Goal: Answer question/provide support: Share knowledge or assist other users

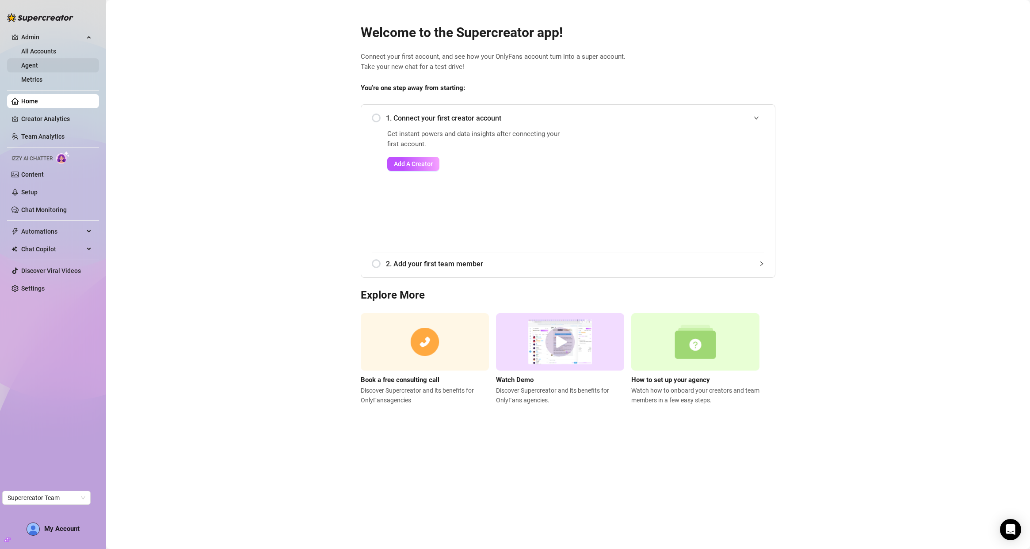
click at [38, 62] on link "Agent" at bounding box center [29, 65] width 17 height 7
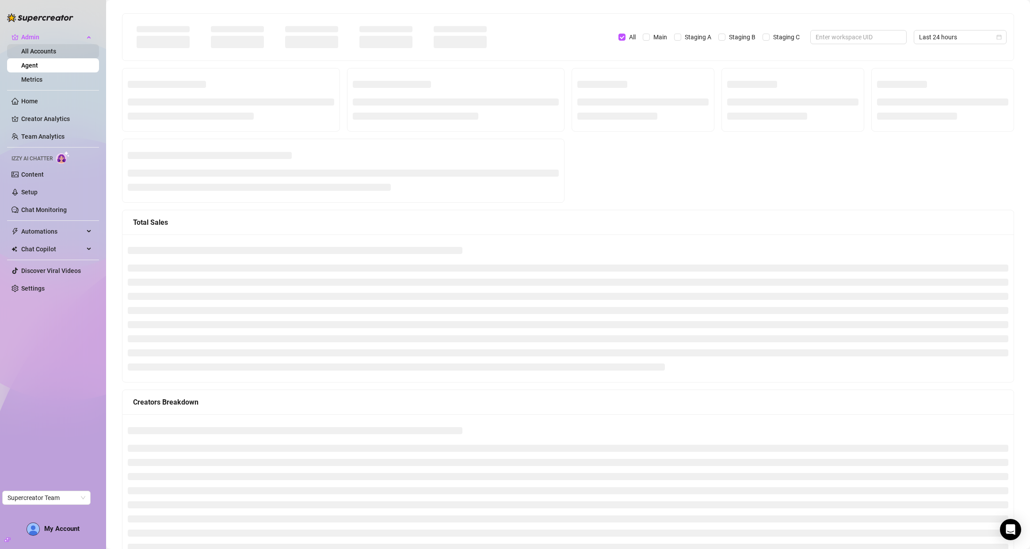
click at [56, 51] on link "All Accounts" at bounding box center [38, 51] width 35 height 7
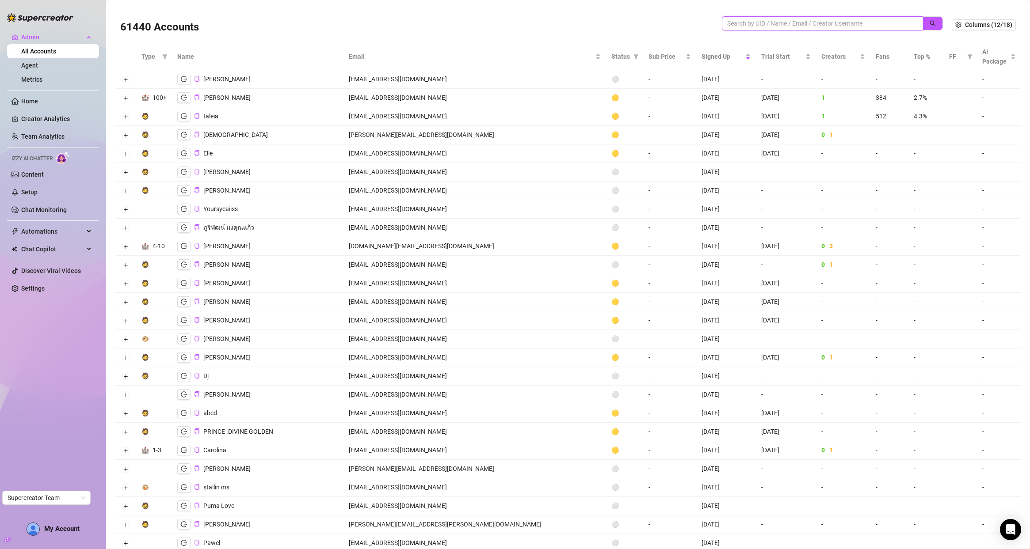
click at [770, 19] on input "search" at bounding box center [818, 24] width 183 height 10
paste input "RdPVHbRJXRcNevyCnsSs1jXEiH92"
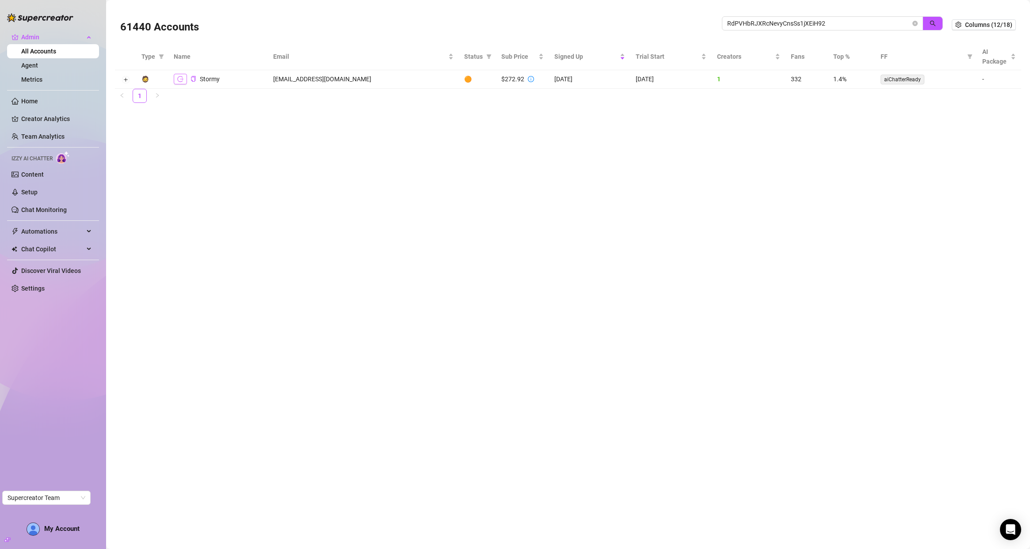
click at [182, 76] on icon "logout" at bounding box center [180, 79] width 6 height 6
click at [122, 78] on button "Expand row" at bounding box center [125, 79] width 7 height 7
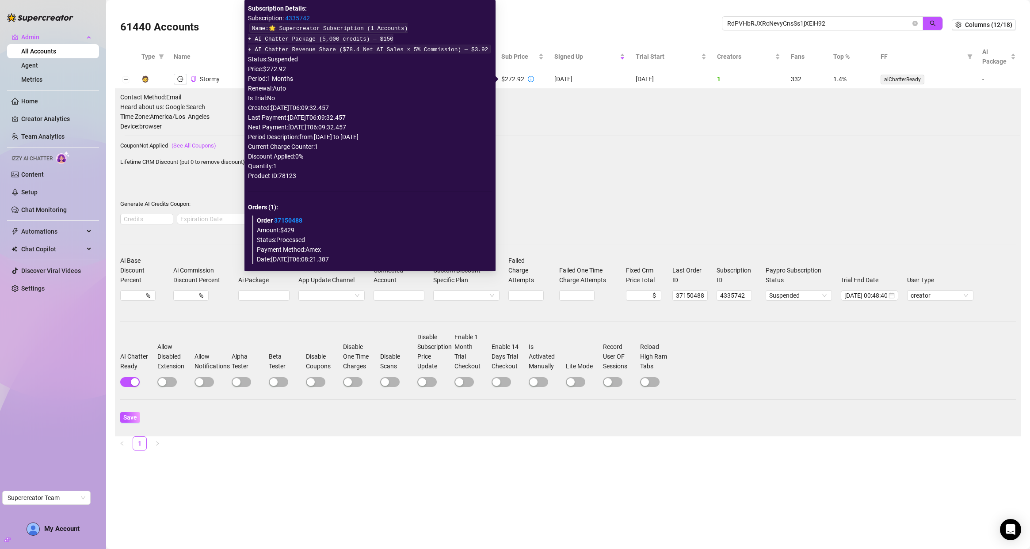
click at [528, 79] on icon "info-circle" at bounding box center [531, 79] width 6 height 6
click at [308, 17] on link "4335742" at bounding box center [297, 18] width 25 height 7
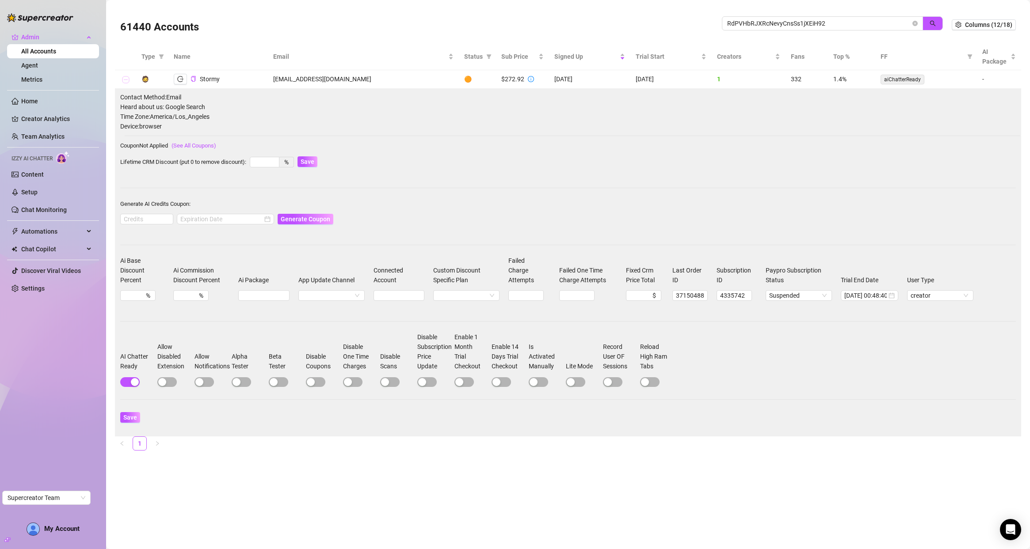
click at [129, 80] on td at bounding box center [125, 79] width 21 height 19
click at [122, 79] on button "Collapse row" at bounding box center [125, 79] width 7 height 7
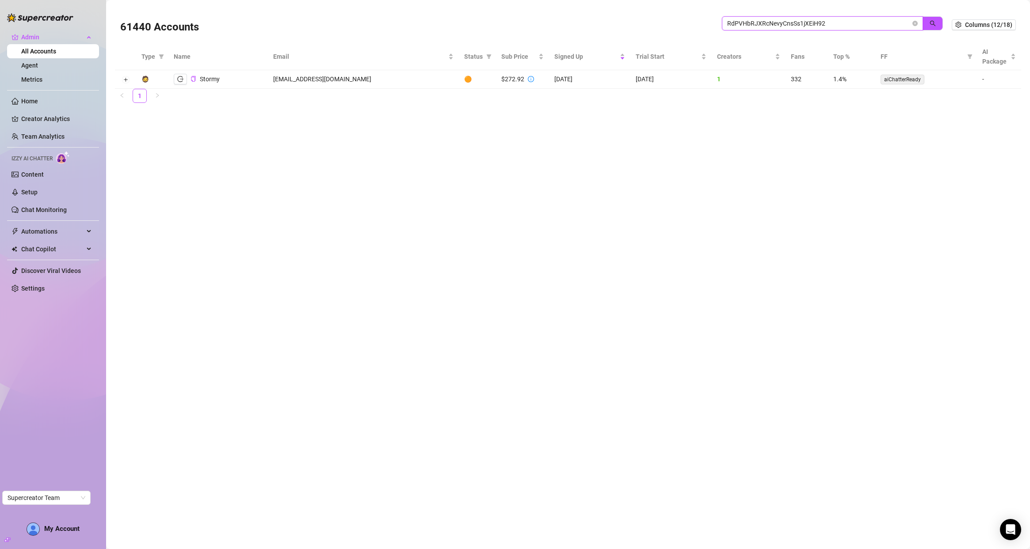
drag, startPoint x: 829, startPoint y: 22, endPoint x: 719, endPoint y: 21, distance: 110.5
click at [721, 22] on div "61440 Accounts RdPVHbRJXRcNevyCnsSs1jXEiH92" at bounding box center [535, 25] width 831 height 30
paste input "iaUaI8Wop9TRTAcJrQSSrEftcGA"
type input "iaUaI8Wop9TRTAcJrQSSrEftcGA2"
click at [180, 80] on icon "logout" at bounding box center [180, 79] width 6 height 6
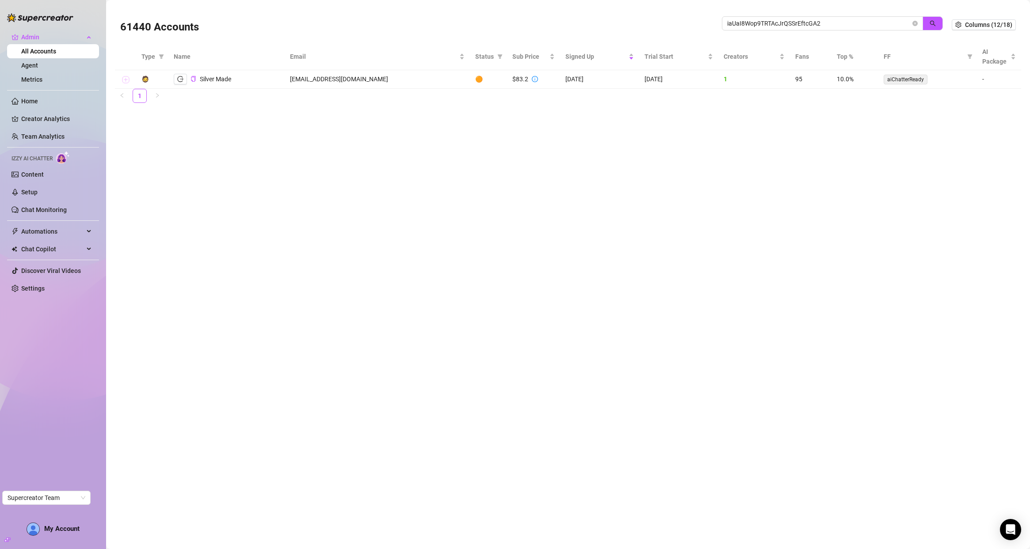
click at [126, 80] on button "Expand row" at bounding box center [125, 79] width 7 height 7
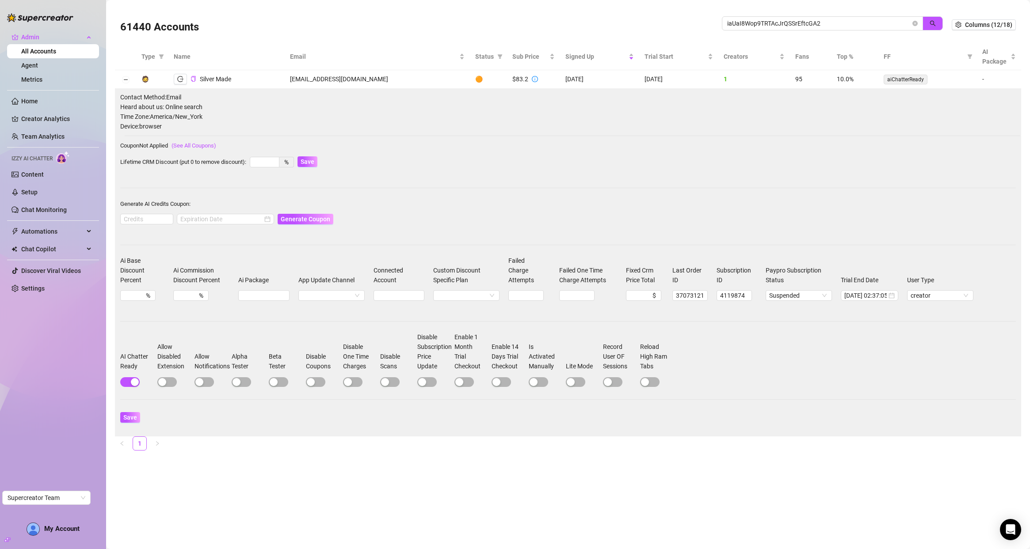
click at [532, 80] on icon "info-circle" at bounding box center [535, 79] width 6 height 6
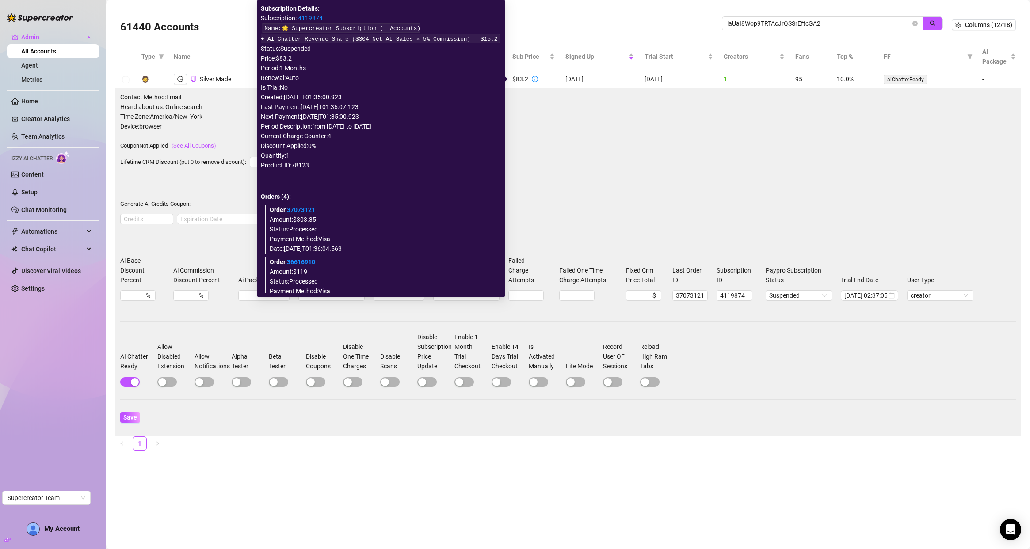
click at [317, 18] on link "4119874" at bounding box center [310, 18] width 25 height 7
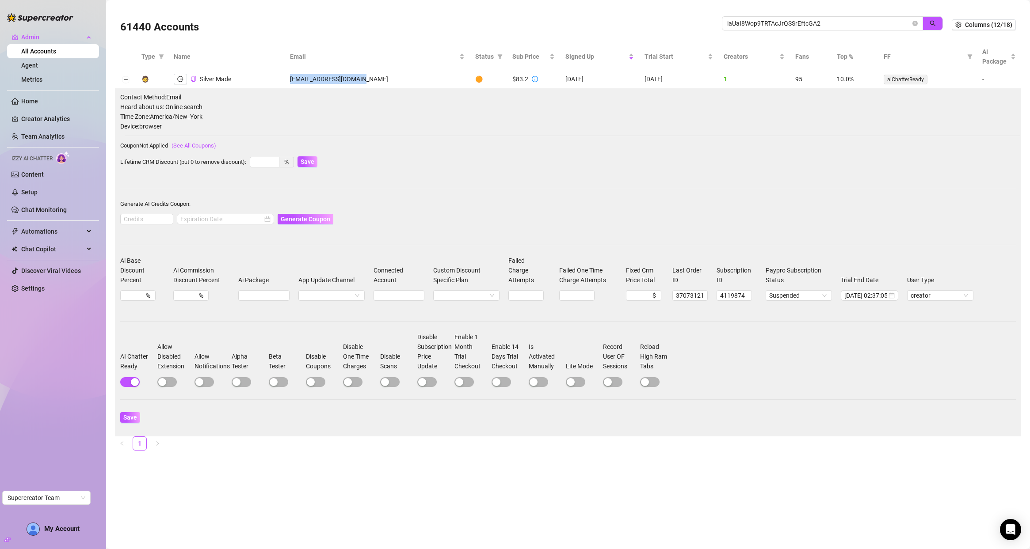
drag, startPoint x: 298, startPoint y: 80, endPoint x: 396, endPoint y: 82, distance: 97.7
click at [396, 82] on td "marshippuden@gmail.com" at bounding box center [377, 79] width 185 height 19
copy td "marshippuden@gmail.com"
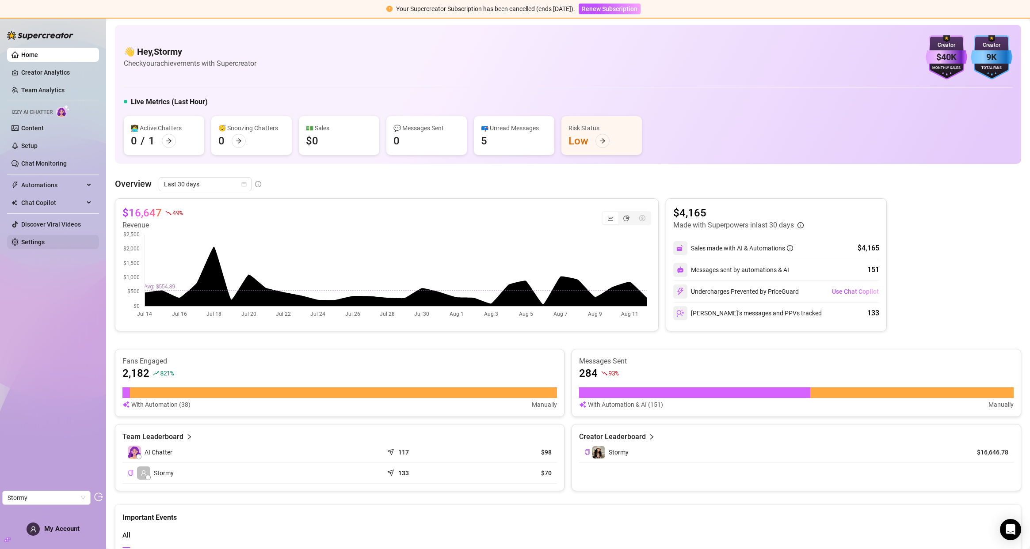
click at [31, 241] on link "Settings" at bounding box center [32, 242] width 23 height 7
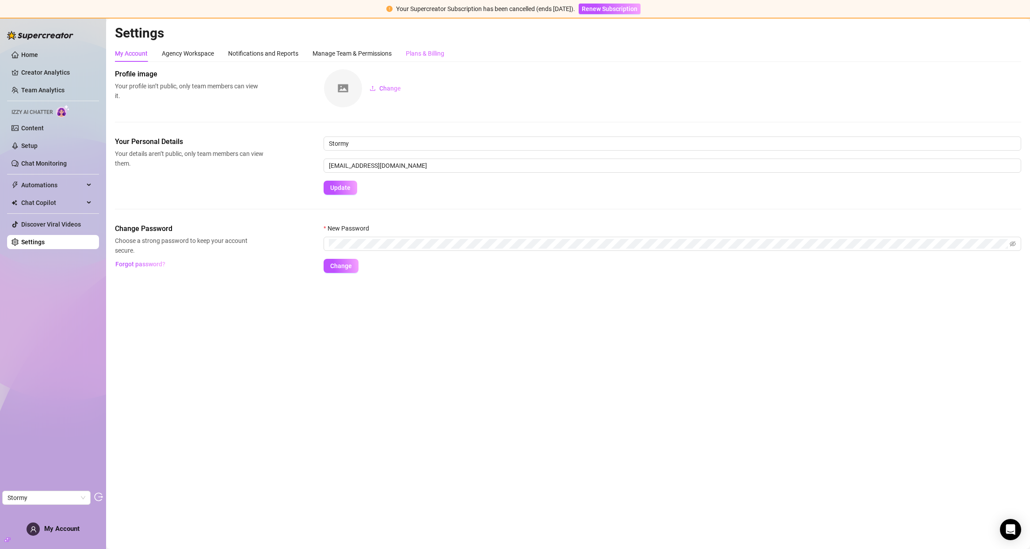
click at [429, 48] on div "Plans & Billing" at bounding box center [425, 53] width 38 height 17
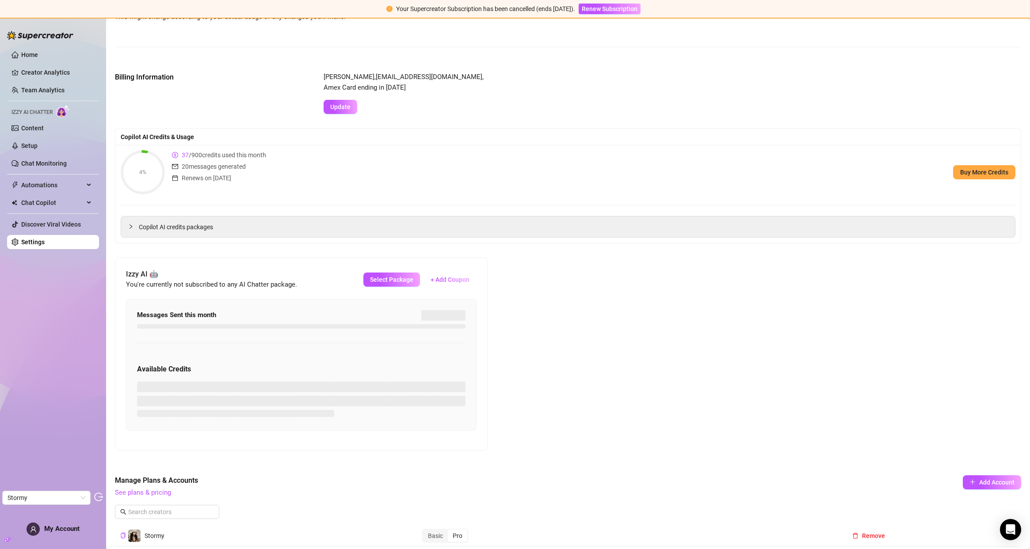
scroll to position [107, 0]
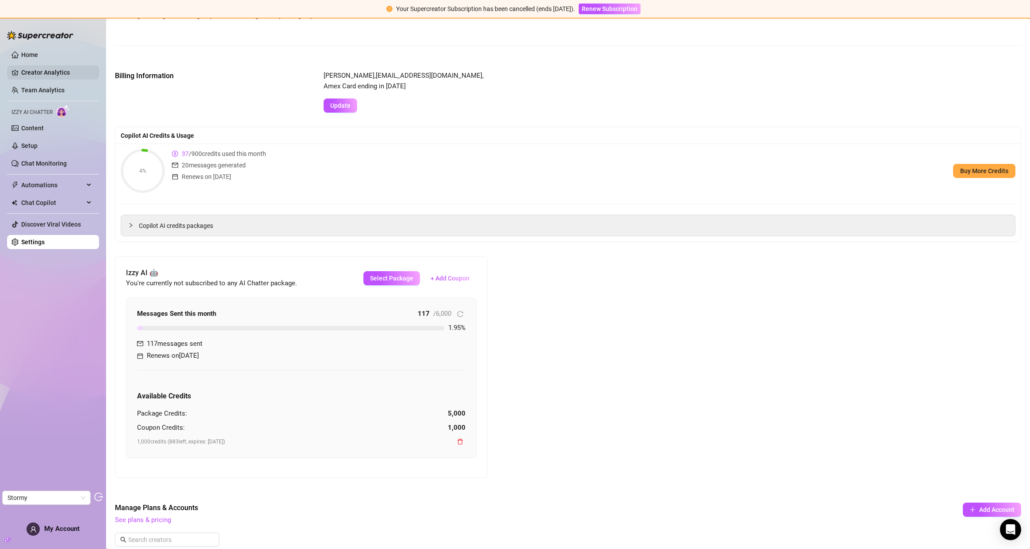
click at [42, 70] on link "Creator Analytics" at bounding box center [56, 72] width 71 height 14
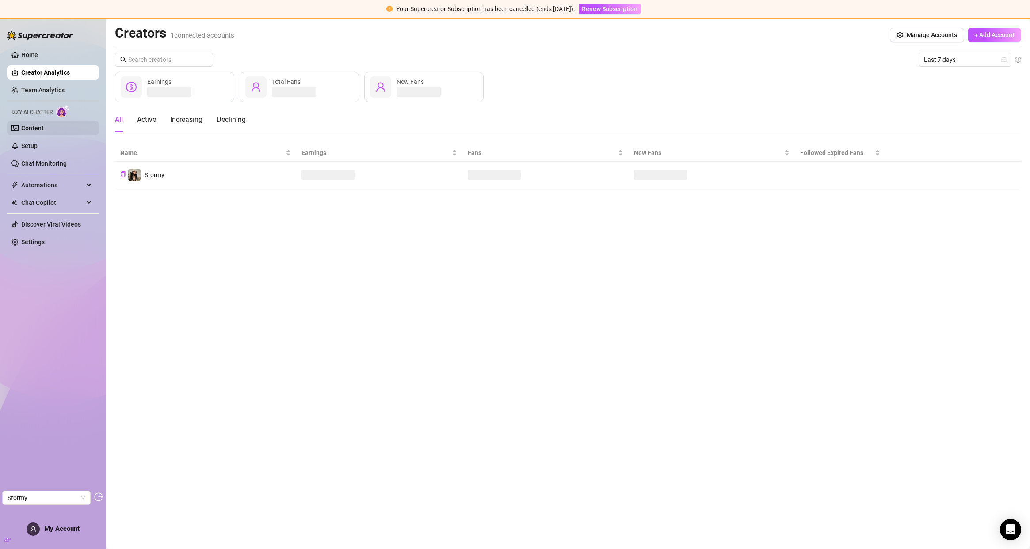
click at [34, 130] on link "Content" at bounding box center [32, 128] width 23 height 7
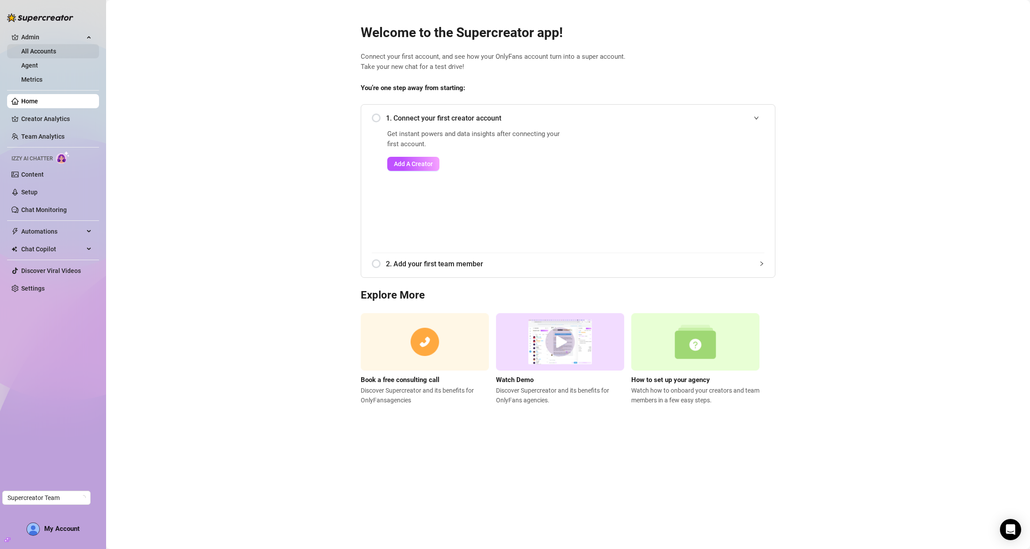
click at [33, 50] on link "All Accounts" at bounding box center [38, 51] width 35 height 7
